Goal: Check status: Check status

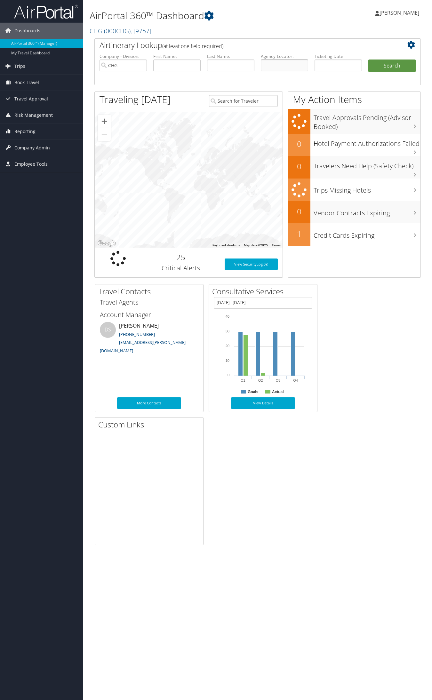
click at [277, 64] on input "text" at bounding box center [284, 65] width 47 height 12
paste input "OUIEEU"
click at [274, 67] on input "OUIEEU" at bounding box center [284, 65] width 47 height 12
type input "OUIEEU"
click at [368, 59] on button "Search" at bounding box center [391, 65] width 47 height 13
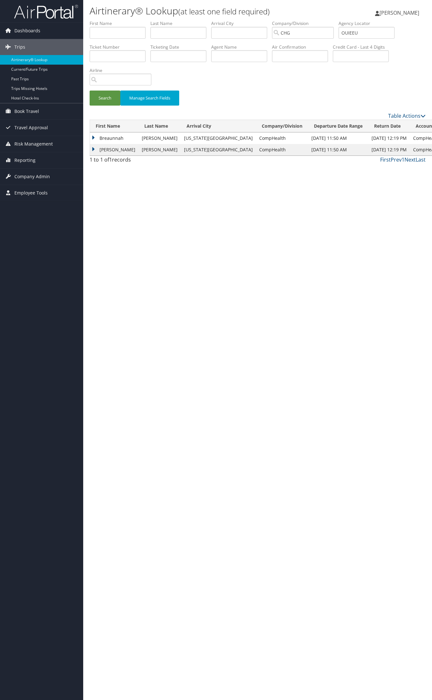
click at [105, 137] on td "Breaunnah" at bounding box center [114, 138] width 49 height 12
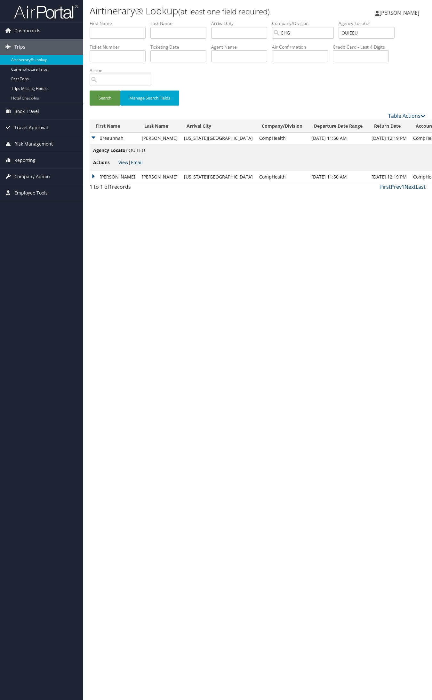
click at [121, 162] on link "View" at bounding box center [123, 162] width 10 height 6
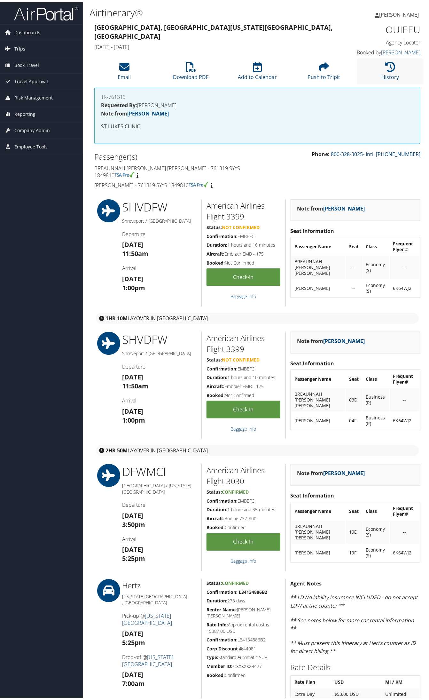
click at [375, 62] on li "History" at bounding box center [390, 70] width 67 height 26
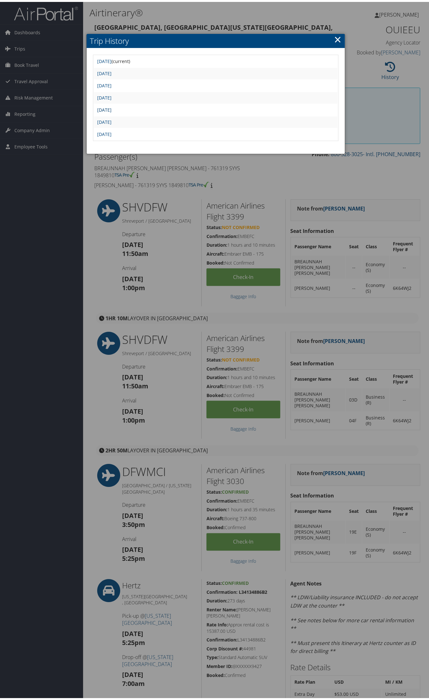
click at [112, 106] on link "Tue Sep 9 12:16:48 MDT 2025" at bounding box center [104, 108] width 14 height 6
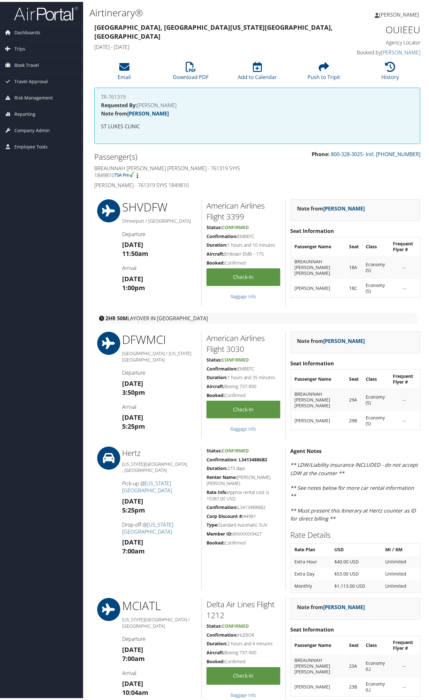
click at [205, 203] on div "American Airlines Flight 3399 Status: Confirmed Confirmation: EMBEFC Duration: …" at bounding box center [244, 250] width 84 height 107
drag, startPoint x: 205, startPoint y: 203, endPoint x: 227, endPoint y: 207, distance: 22.4
click at [227, 207] on div "American Airlines Flight 3399 Status: Confirmed Confirmation: EMBEFC Duration: …" at bounding box center [244, 250] width 84 height 107
click at [258, 207] on h2 "American Airlines Flight 3399" at bounding box center [244, 208] width 74 height 21
drag, startPoint x: 250, startPoint y: 215, endPoint x: 206, endPoint y: 201, distance: 46.3
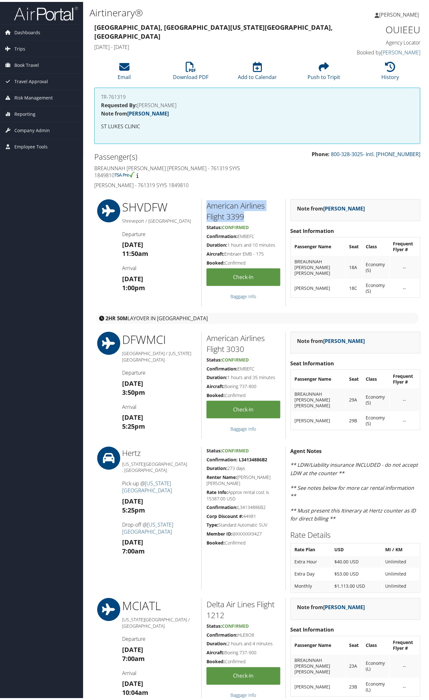
click at [207, 201] on h2 "American Airlines Flight 3399" at bounding box center [244, 208] width 74 height 21
click at [212, 183] on h4 "Javon Jackson - 761319 SYYS 1849810" at bounding box center [173, 183] width 158 height 7
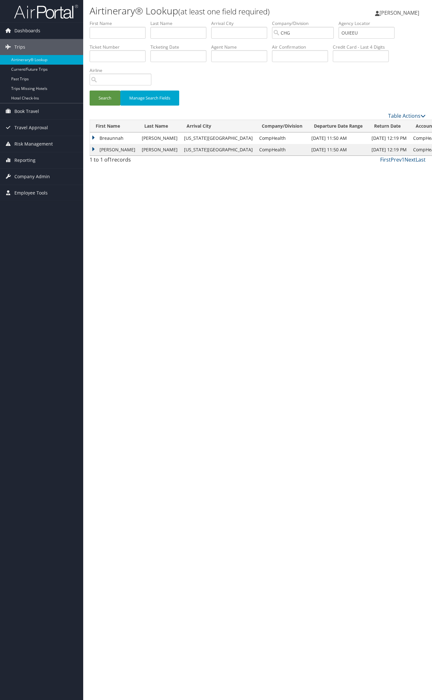
click at [122, 136] on td "Breaunnah" at bounding box center [114, 138] width 49 height 12
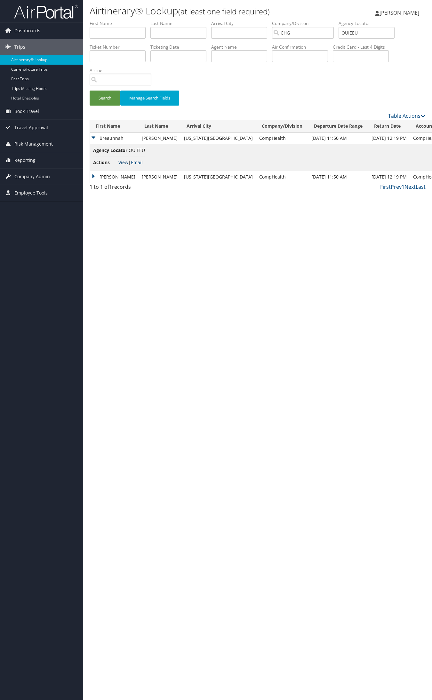
click at [126, 164] on link "View" at bounding box center [123, 162] width 10 height 6
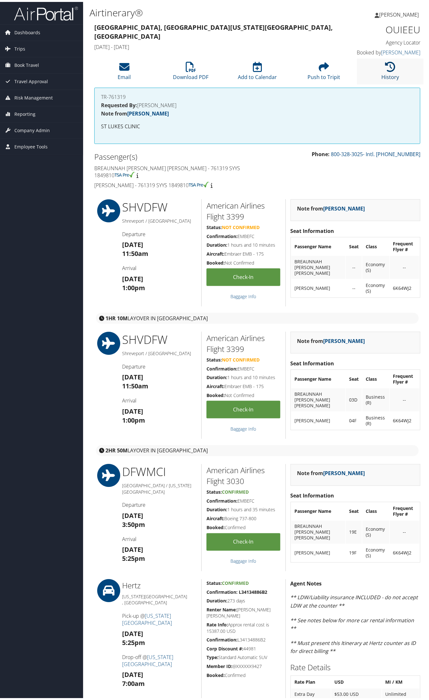
click at [385, 64] on icon at bounding box center [390, 65] width 10 height 10
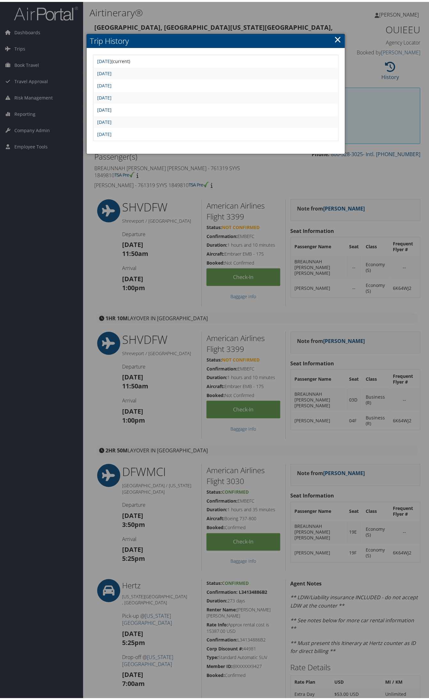
click at [112, 108] on link "[DATE]" at bounding box center [104, 108] width 14 height 6
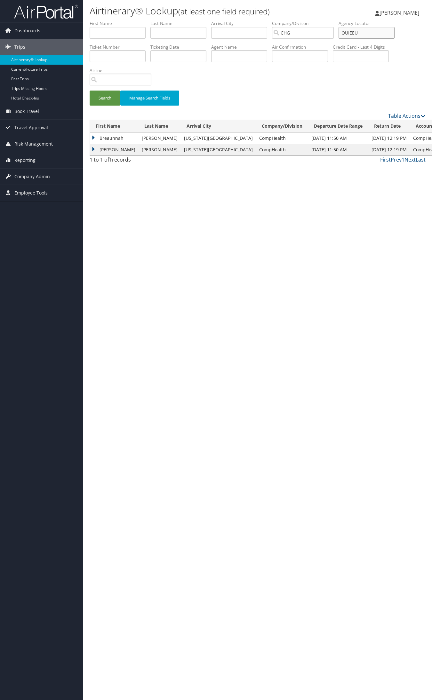
click at [366, 29] on input "OUIEEU" at bounding box center [366, 33] width 56 height 12
paste input "CISNGM"
type input "CISNGM"
click at [90, 91] on button "Search" at bounding box center [105, 98] width 31 height 15
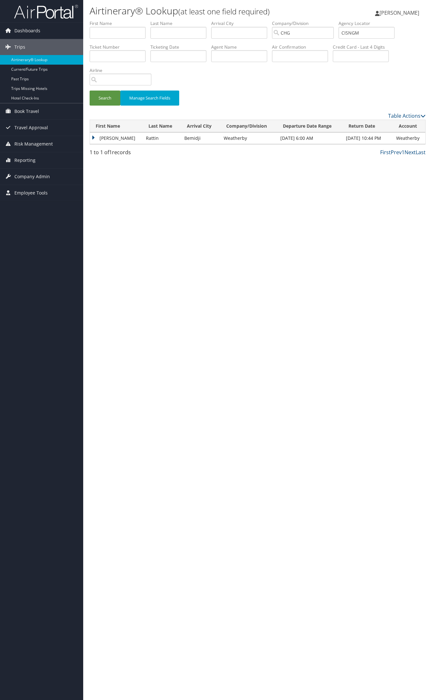
click at [94, 138] on td "Christine" at bounding box center [116, 138] width 53 height 12
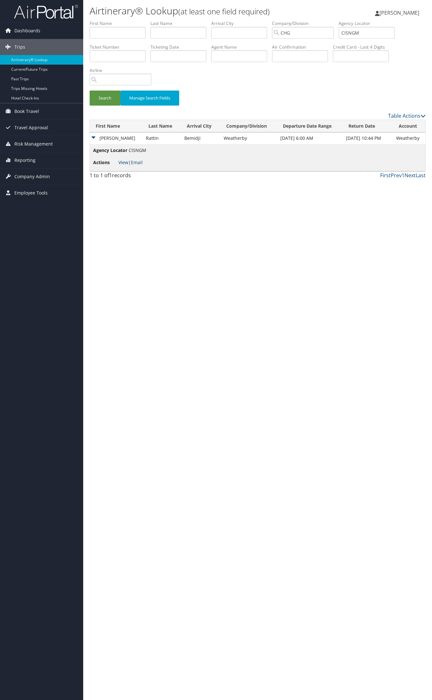
click at [124, 161] on link "View" at bounding box center [123, 162] width 10 height 6
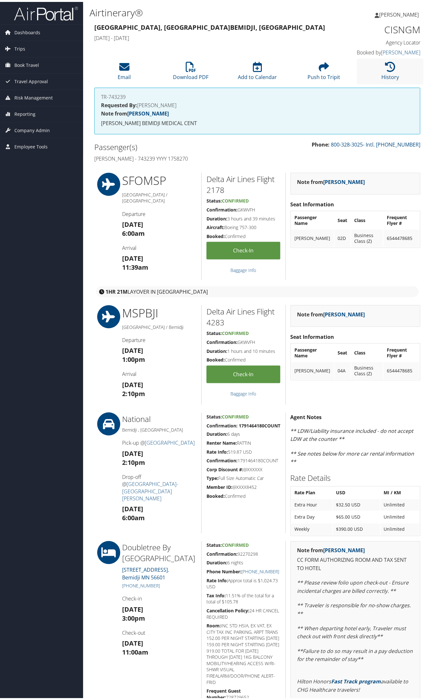
click at [377, 64] on li "History" at bounding box center [390, 70] width 67 height 26
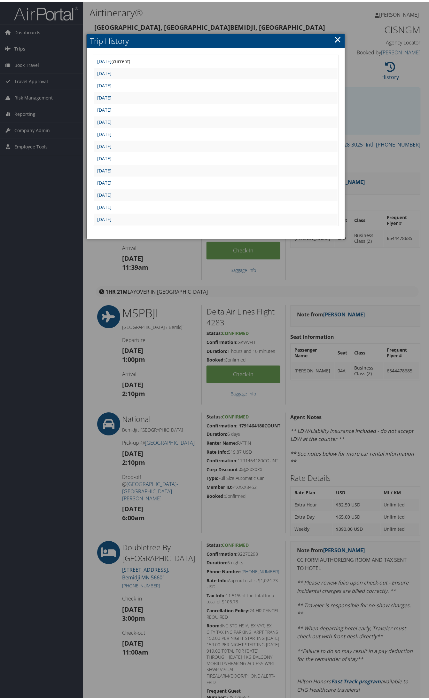
click at [334, 37] on link "×" at bounding box center [337, 37] width 7 height 13
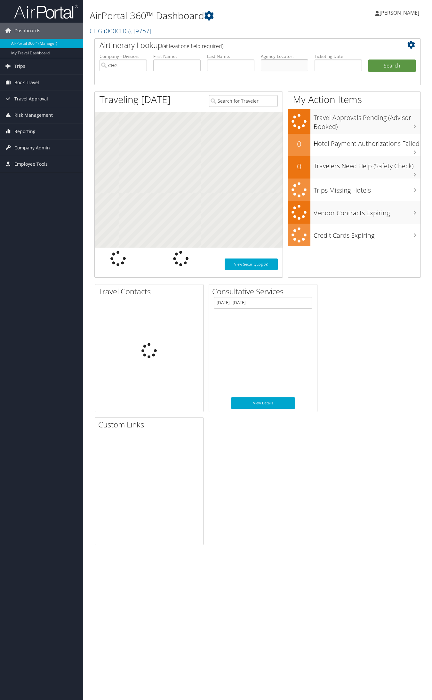
click at [284, 63] on input "text" at bounding box center [284, 65] width 47 height 12
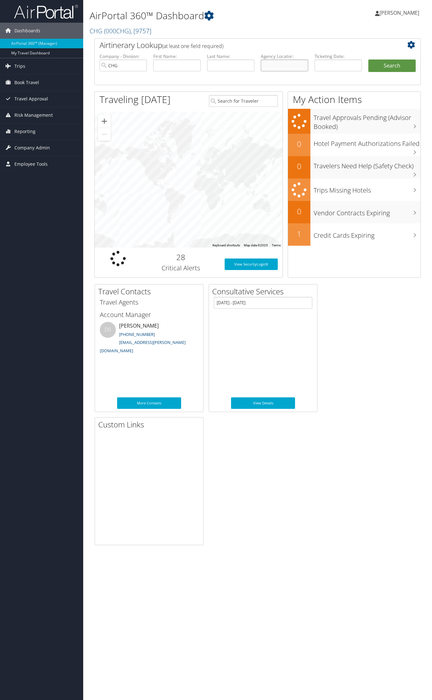
paste input "EDPUGO"
click at [274, 64] on input "EDPUGO" at bounding box center [284, 65] width 47 height 12
type input "EDPUGO"
click at [368, 59] on button "Search" at bounding box center [391, 65] width 47 height 13
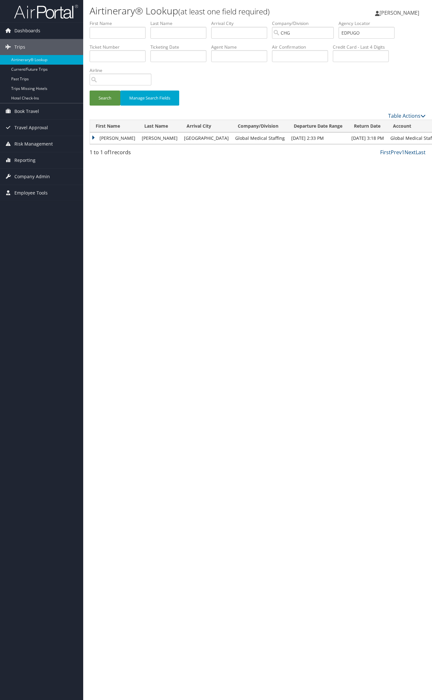
click at [101, 135] on td "Mary" at bounding box center [114, 138] width 49 height 12
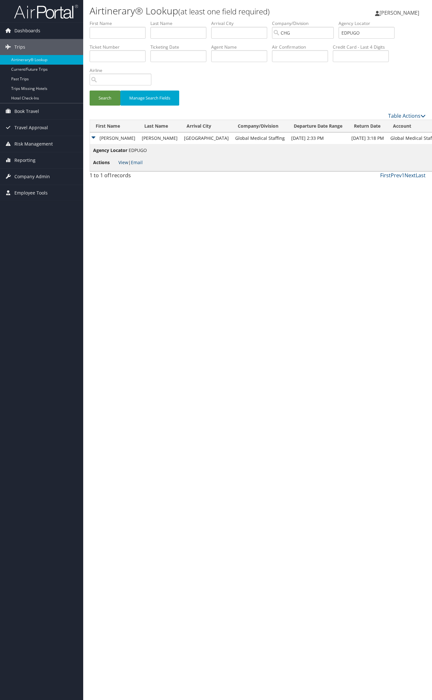
click at [119, 162] on link "View" at bounding box center [123, 162] width 10 height 6
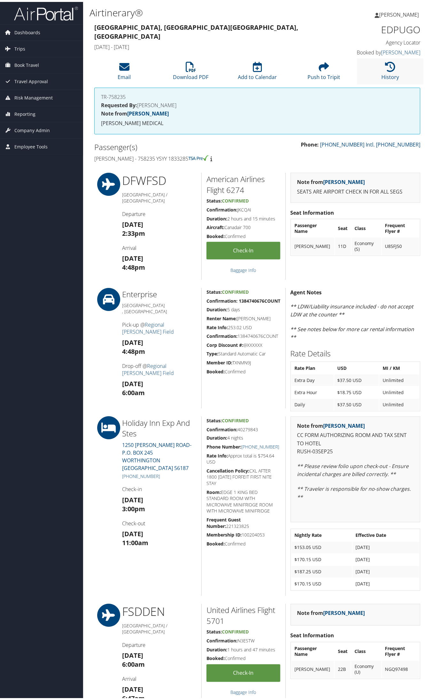
click at [394, 61] on li "History" at bounding box center [390, 70] width 67 height 26
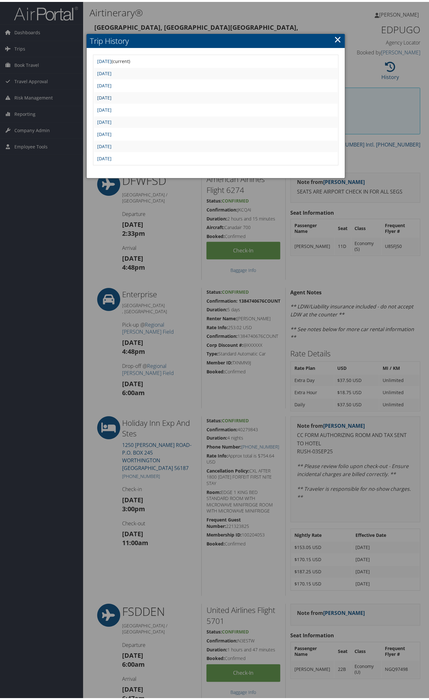
click at [112, 93] on link "Wed Sep 3 09:30:52 MDT 2025" at bounding box center [104, 96] width 14 height 6
